Goal: Information Seeking & Learning: Learn about a topic

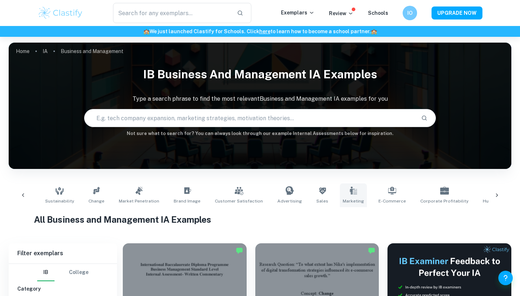
scroll to position [0, 53]
click at [355, 191] on div "Creativity Ethics Sustainability Change Market Penetration Brand Image Customer…" at bounding box center [207, 196] width 457 height 24
click at [348, 191] on icon at bounding box center [352, 190] width 9 height 9
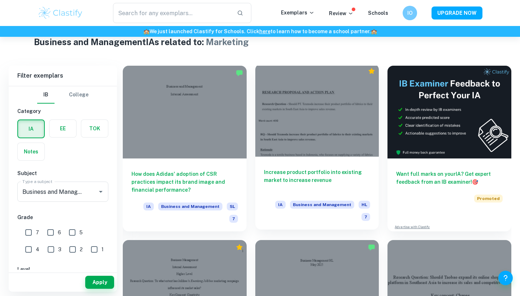
scroll to position [90, 0]
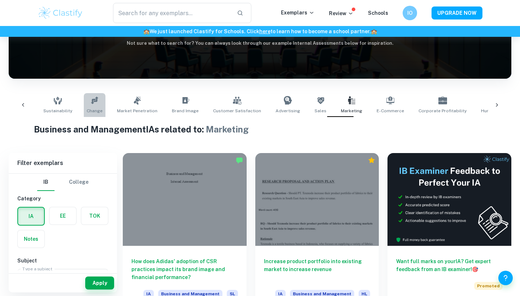
click at [90, 97] on icon at bounding box center [94, 100] width 9 height 9
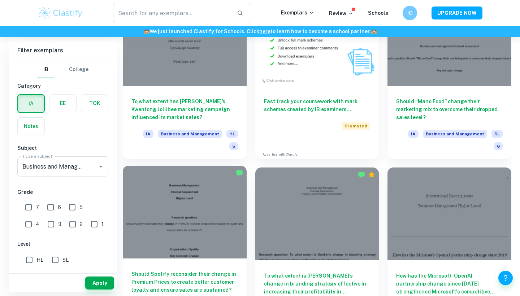
scroll to position [1484, 0]
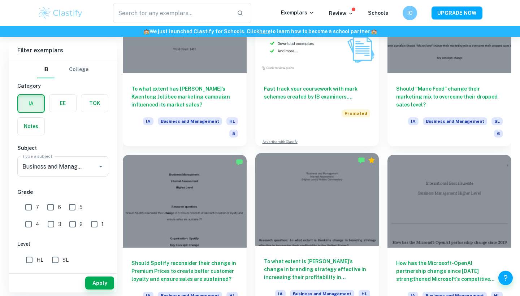
click at [325, 153] on div at bounding box center [317, 199] width 124 height 93
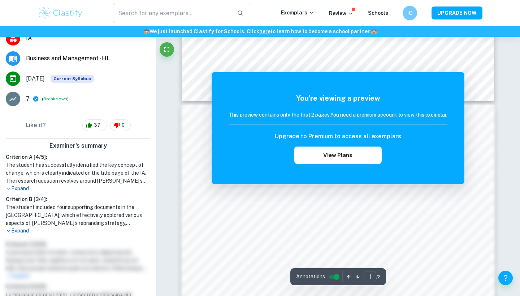
scroll to position [111, 0]
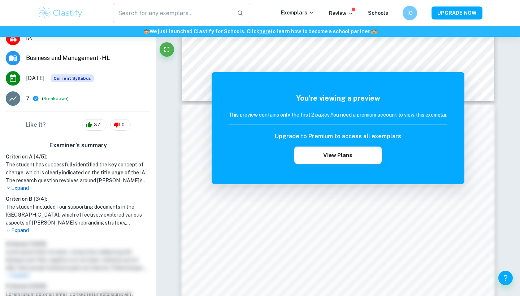
click at [22, 185] on p "Expand" at bounding box center [78, 189] width 145 height 8
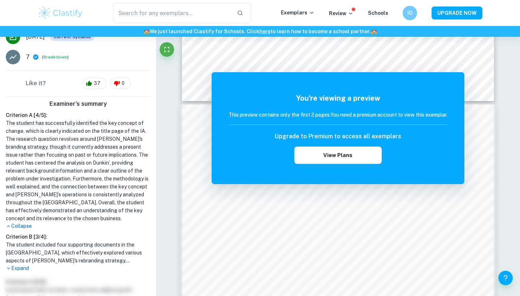
scroll to position [152, 0]
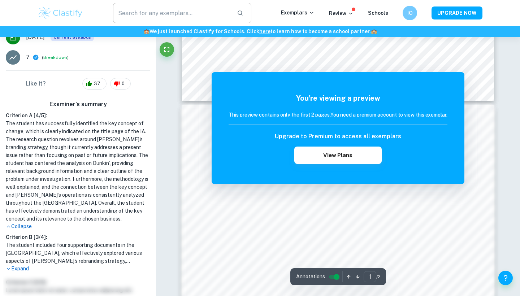
click at [139, 20] on input "text" at bounding box center [172, 13] width 118 height 20
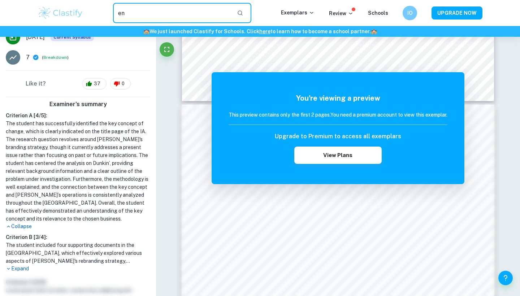
type input "e"
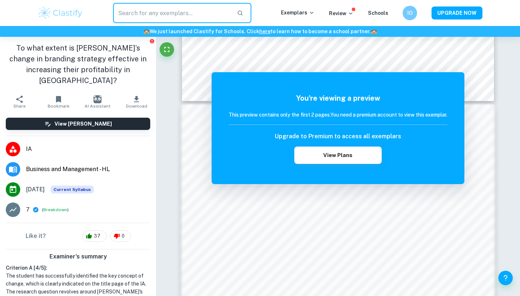
scroll to position [0, 0]
click at [63, 6] on img at bounding box center [61, 13] width 46 height 14
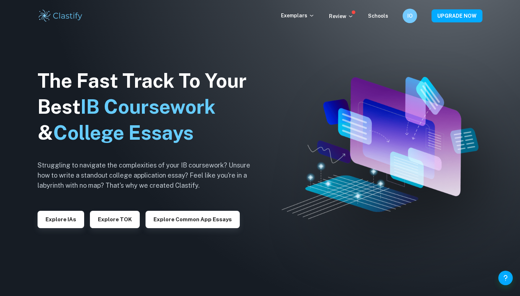
click at [66, 236] on div "The Fast Track To Your Best IB Coursework & College Essays Struggling to naviga…" at bounding box center [150, 148] width 224 height 247
click at [66, 208] on div "Explore IAs" at bounding box center [61, 216] width 47 height 23
click at [66, 216] on button "Explore IAs" at bounding box center [61, 219] width 47 height 17
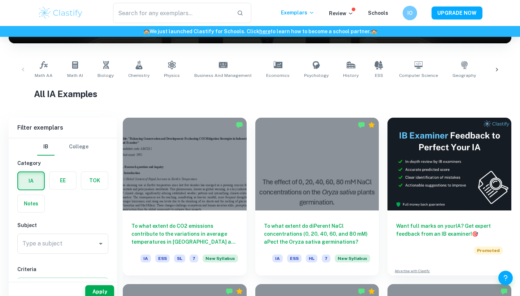
scroll to position [134, 0]
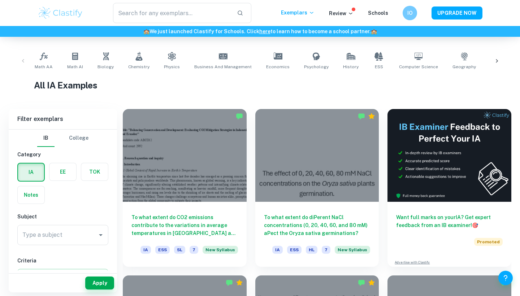
click at [60, 233] on input "Type a subject" at bounding box center [58, 235] width 74 height 14
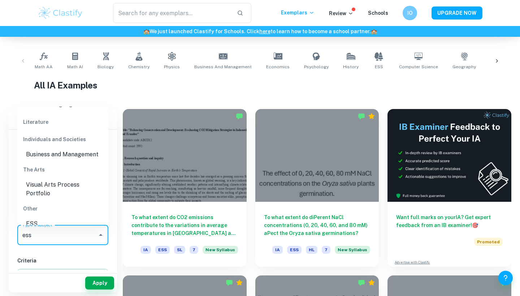
scroll to position [48, 0]
click at [61, 208] on div "Other" at bounding box center [62, 209] width 91 height 17
click at [63, 218] on li "ESS" at bounding box center [62, 224] width 91 height 13
type input "ESS"
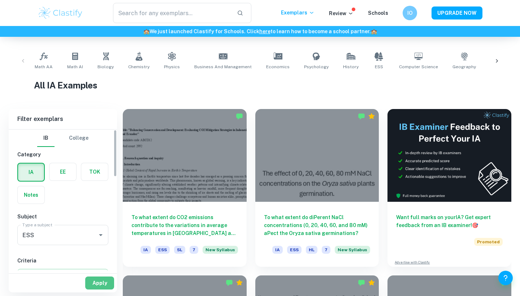
click at [102, 285] on button "Apply" at bounding box center [99, 283] width 29 height 13
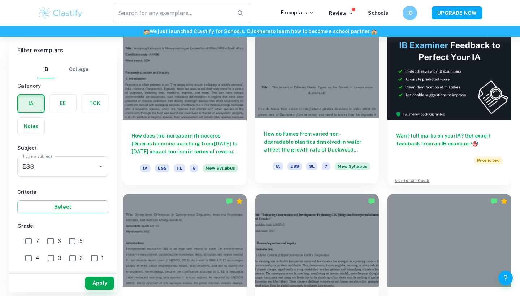
scroll to position [238, 0]
